Goal: Task Accomplishment & Management: Complete application form

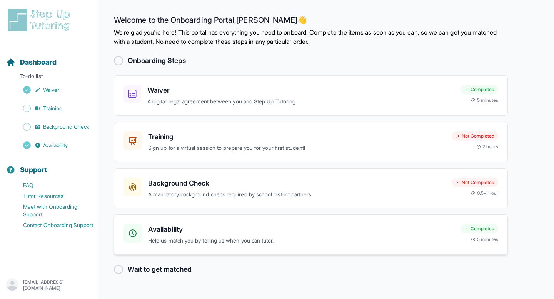
click at [252, 231] on h3 "Availability" at bounding box center [301, 229] width 306 height 11
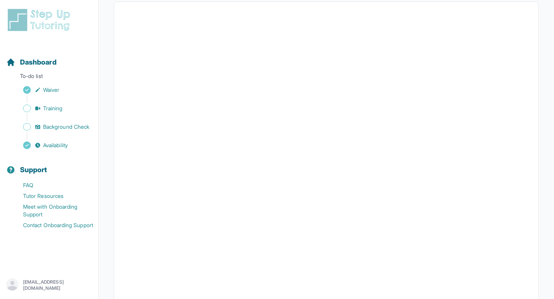
scroll to position [148, 0]
click at [65, 113] on link "Training" at bounding box center [52, 108] width 92 height 11
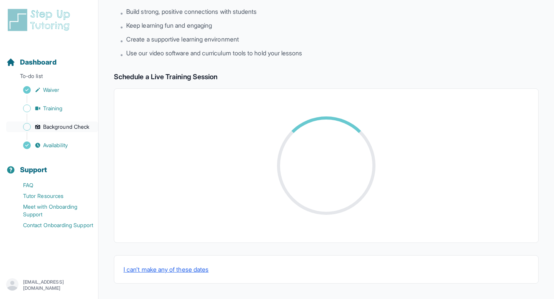
scroll to position [148, 0]
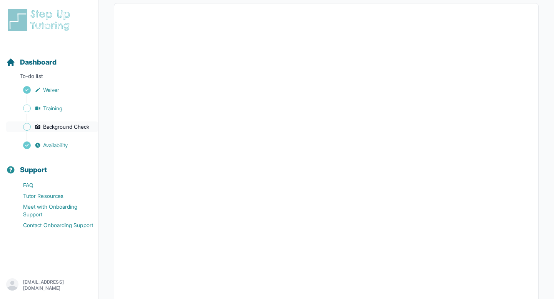
click at [65, 127] on span "Background Check" at bounding box center [66, 127] width 46 height 8
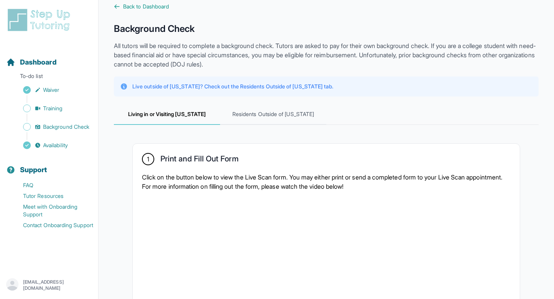
scroll to position [13, 0]
drag, startPoint x: 196, startPoint y: 37, endPoint x: 200, endPoint y: 55, distance: 19.4
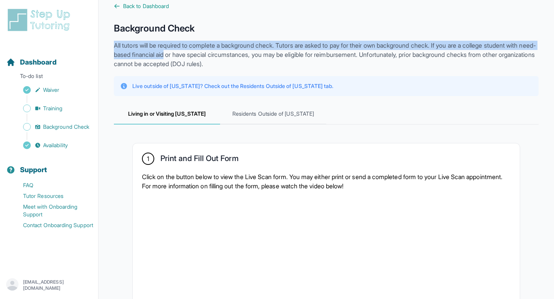
click at [199, 55] on p "All tutors will be required to complete a background check. Tutors are asked to…" at bounding box center [326, 55] width 425 height 28
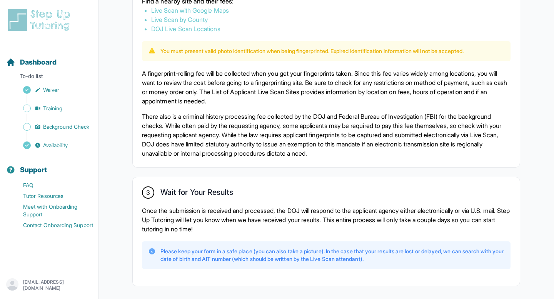
scroll to position [531, 0]
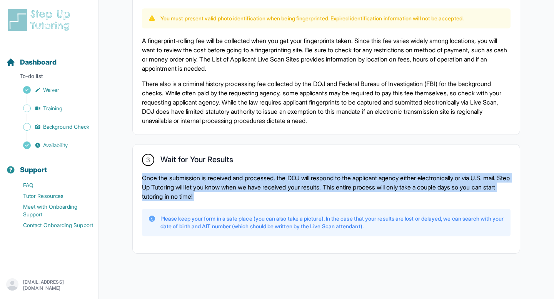
drag, startPoint x: 206, startPoint y: 168, endPoint x: 217, endPoint y: 200, distance: 34.6
click at [217, 200] on div "3 Wait for Your Results Once the submission is received and processed, the DOJ …" at bounding box center [326, 199] width 387 height 109
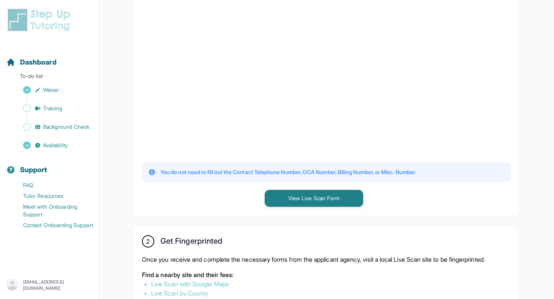
scroll to position [203, 0]
